Goal: Task Accomplishment & Management: Manage account settings

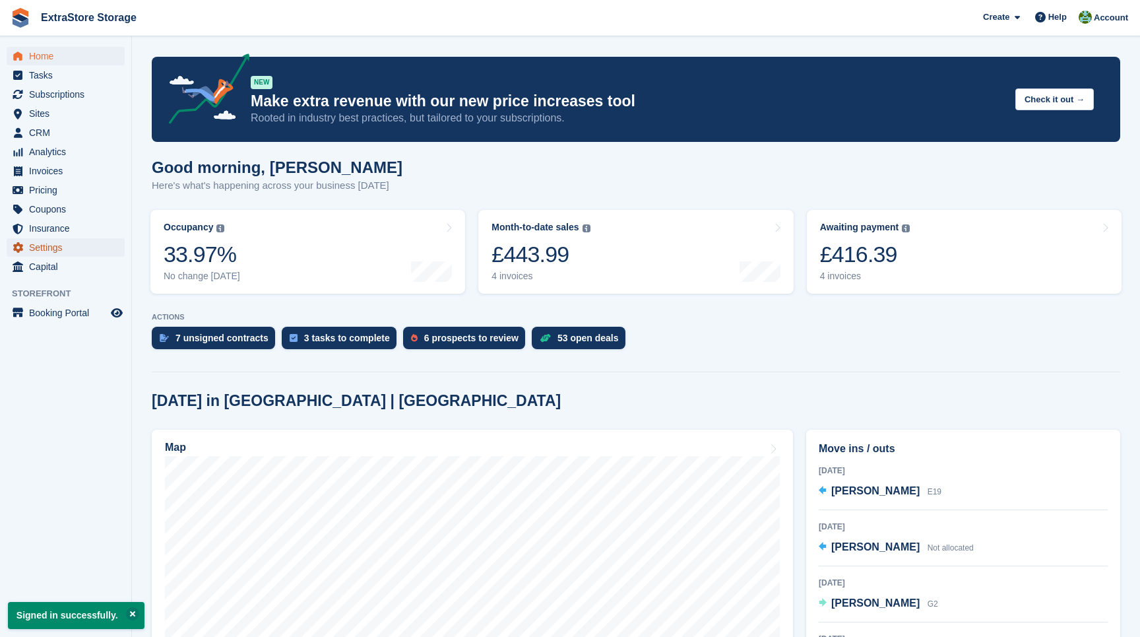
click at [51, 251] on span "Settings" at bounding box center [68, 247] width 79 height 18
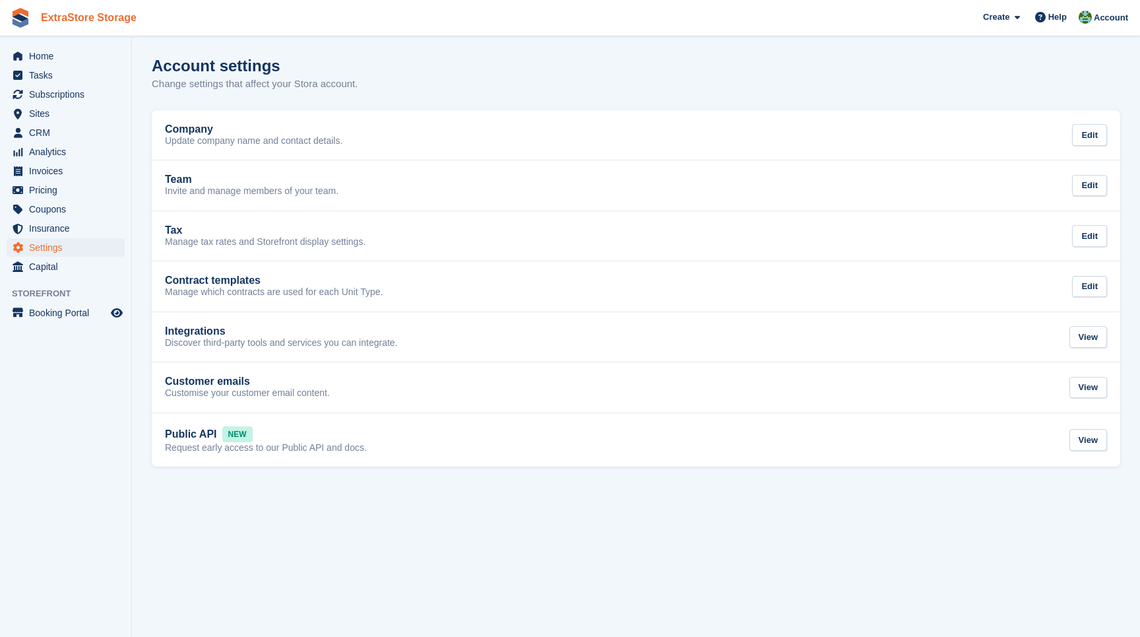
drag, startPoint x: 156, startPoint y: 18, endPoint x: 38, endPoint y: 19, distance: 118.1
click at [38, 19] on span "ExtraStore Storage Create Subscription Invoice Contact Deal Discount Page Help …" at bounding box center [570, 18] width 1140 height 36
copy link "ExtraStore Storage"
click at [1097, 24] on span "Account" at bounding box center [1111, 17] width 34 height 13
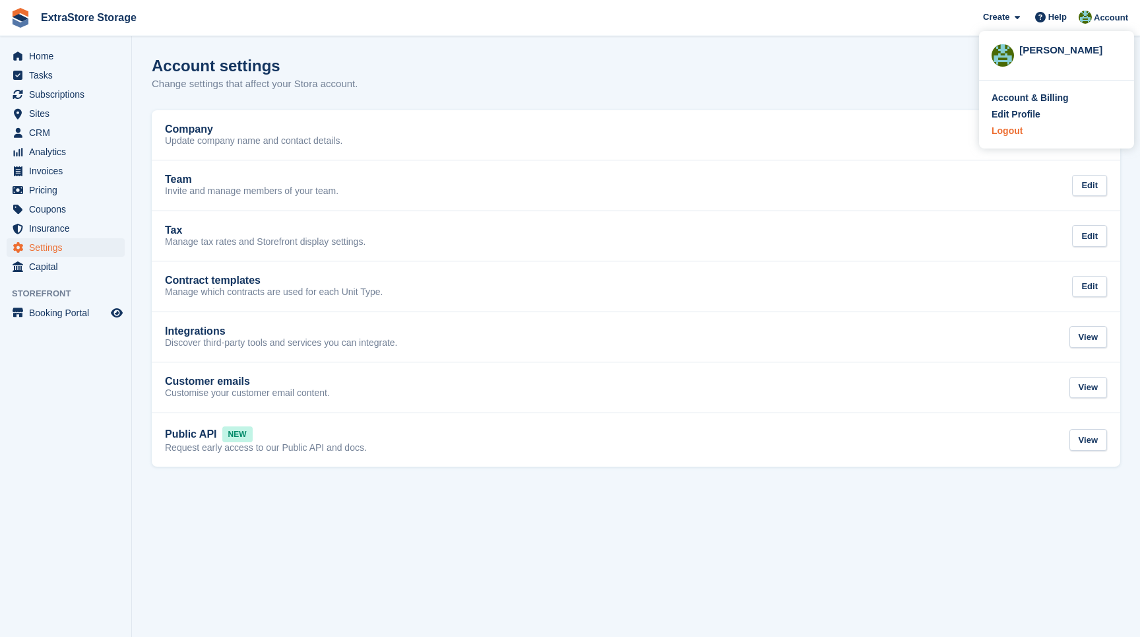
click at [1020, 135] on div "Logout" at bounding box center [1007, 131] width 31 height 14
